Goal: Browse casually: Explore the website without a specific task or goal

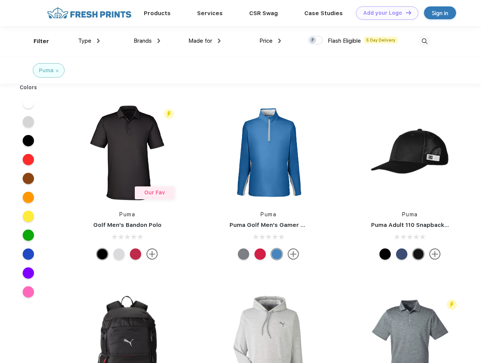
scroll to position [0, 0]
click at [385, 13] on link "Add your Logo Design Tool" at bounding box center [387, 12] width 62 height 13
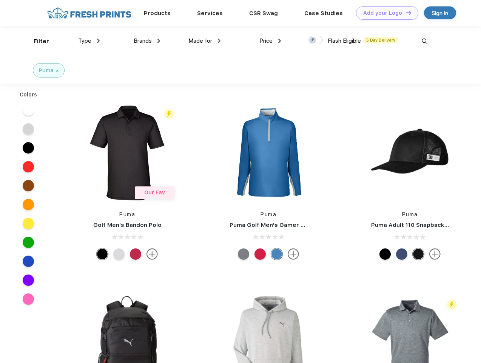
click at [0, 0] on div "Design Tool" at bounding box center [0, 0] width 0 height 0
click at [405, 12] on link "Add your Logo Design Tool" at bounding box center [387, 12] width 62 height 13
click at [36, 41] on div "Filter" at bounding box center [41, 41] width 15 height 9
click at [89, 41] on span "Type" at bounding box center [84, 40] width 13 height 7
click at [147, 41] on span "Brands" at bounding box center [143, 40] width 18 height 7
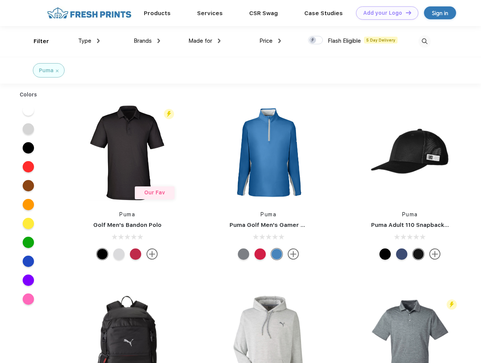
click at [205, 41] on span "Made for" at bounding box center [201, 40] width 24 height 7
click at [270, 41] on span "Price" at bounding box center [266, 40] width 13 height 7
click at [316, 40] on div at bounding box center [315, 40] width 15 height 8
click at [313, 40] on input "checkbox" at bounding box center [310, 38] width 5 height 5
click at [425, 41] on img at bounding box center [425, 41] width 12 height 12
